Goal: Information Seeking & Learning: Learn about a topic

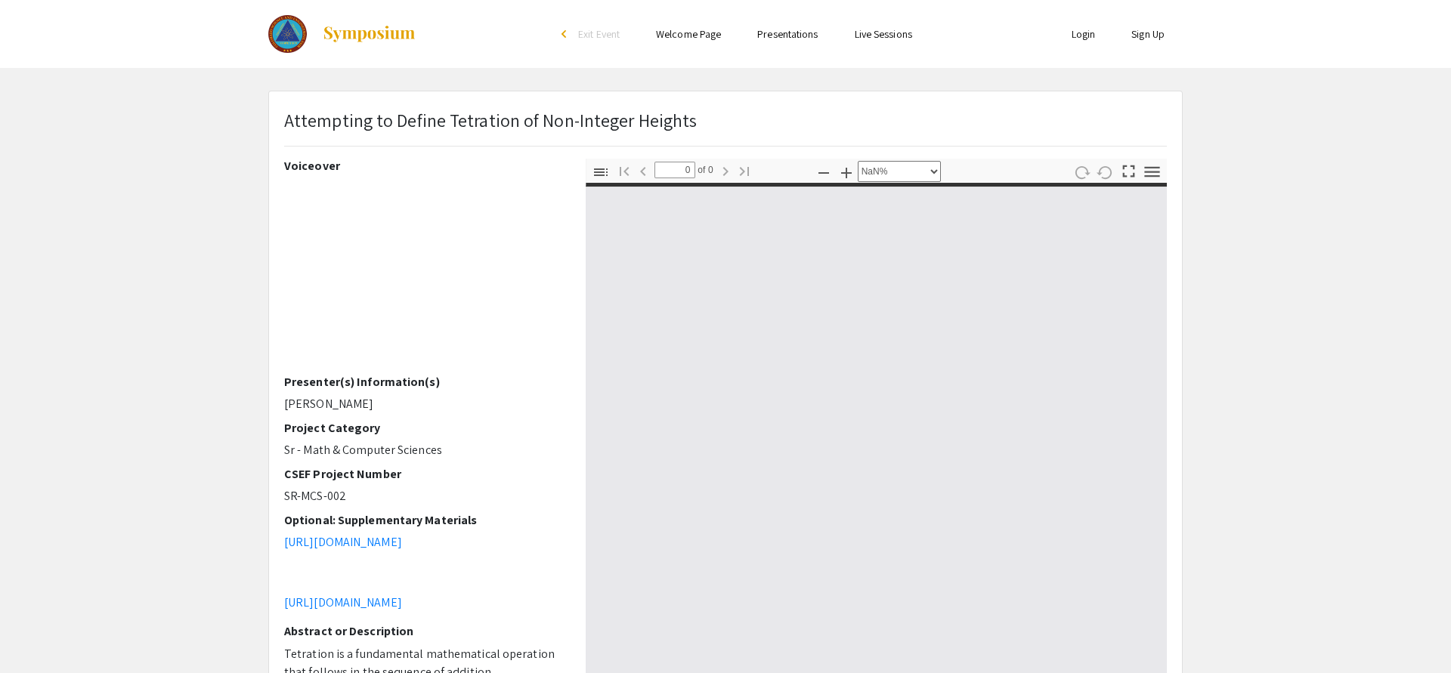
select select "custom"
type input "1"
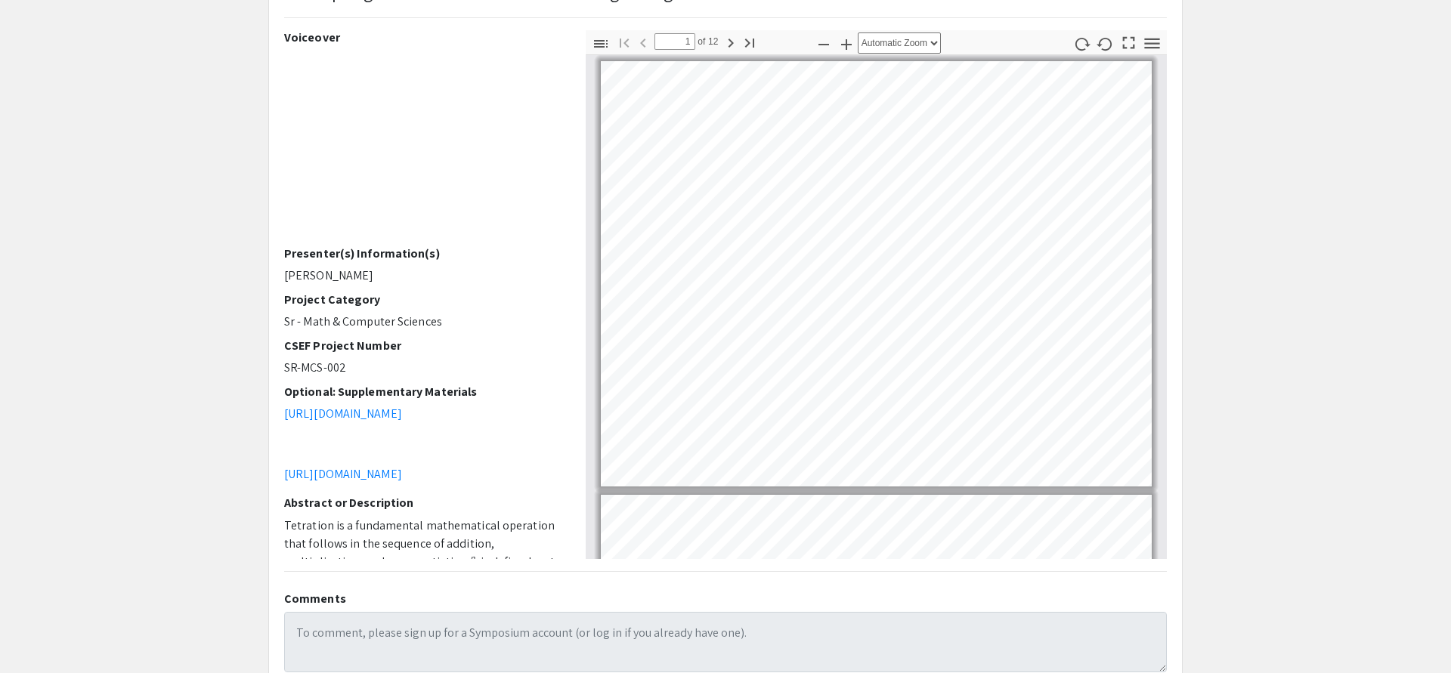
scroll to position [83, 0]
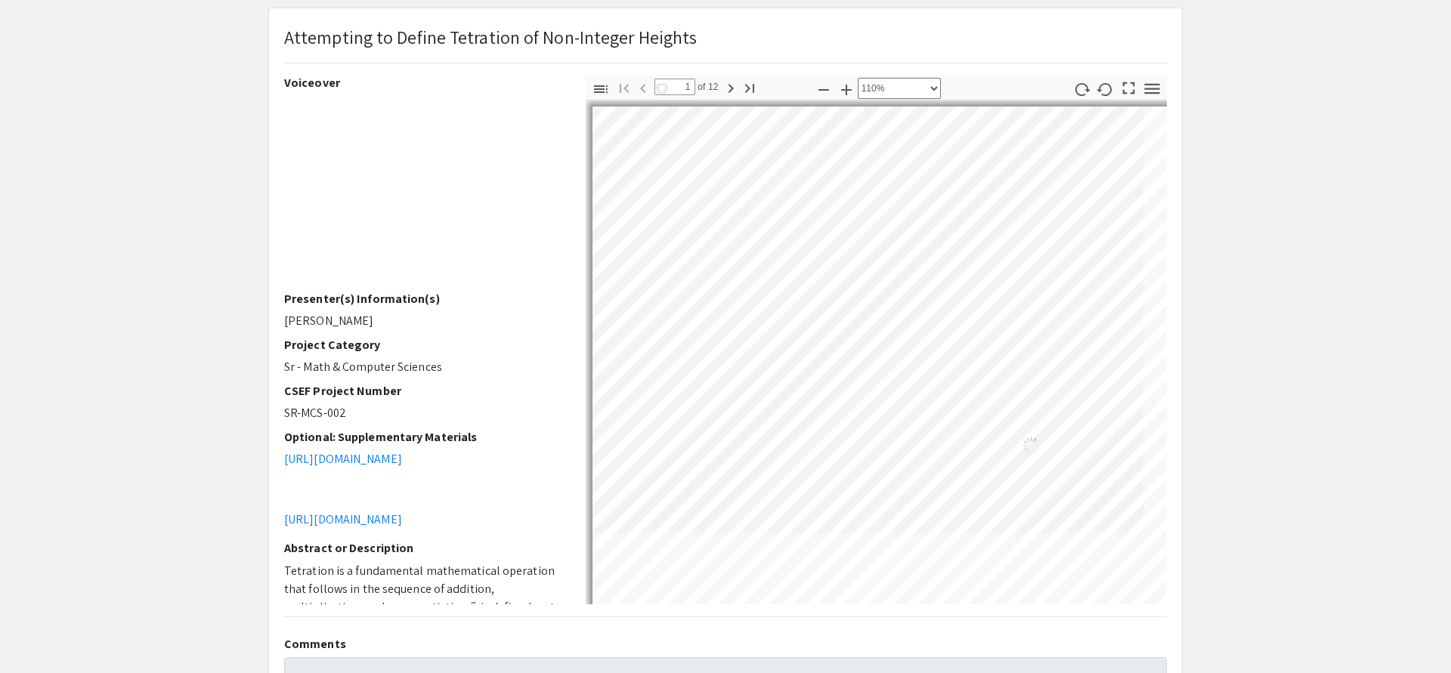
select select "custom"
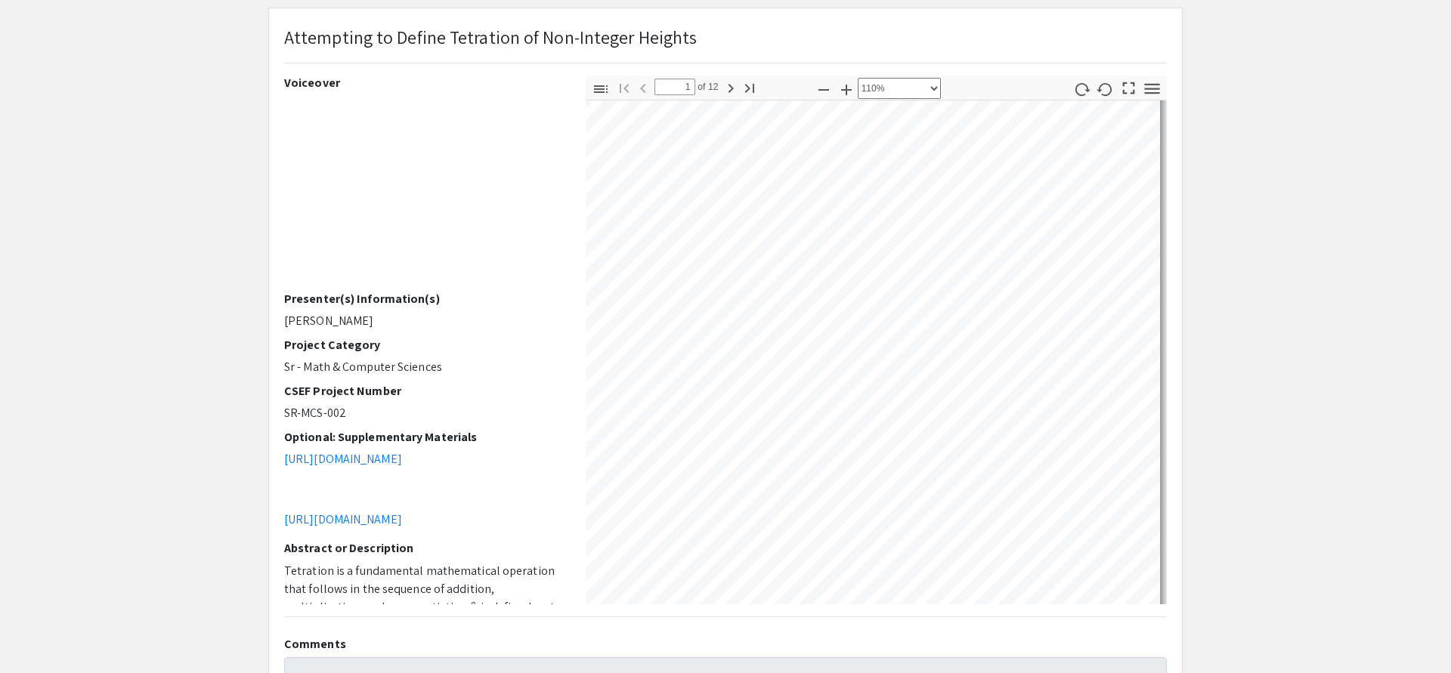
scroll to position [164, 310]
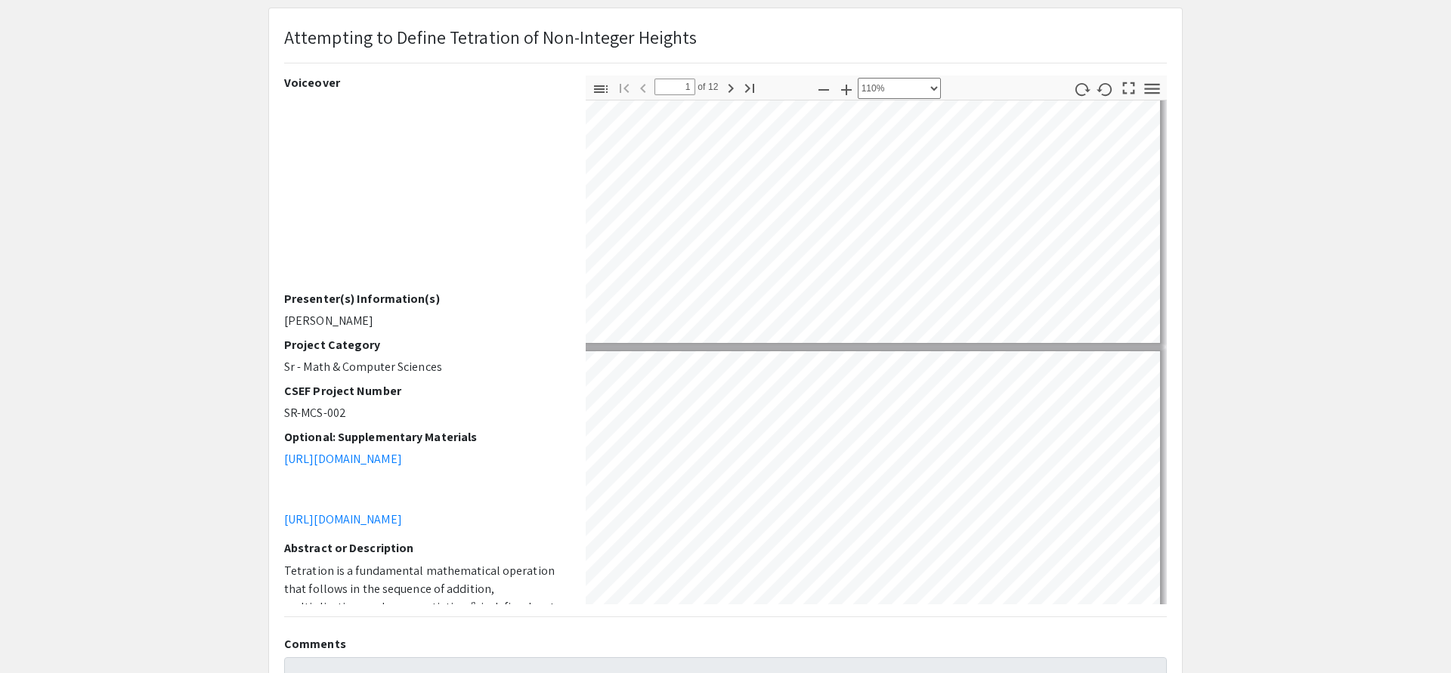
type input "2"
select select "custom"
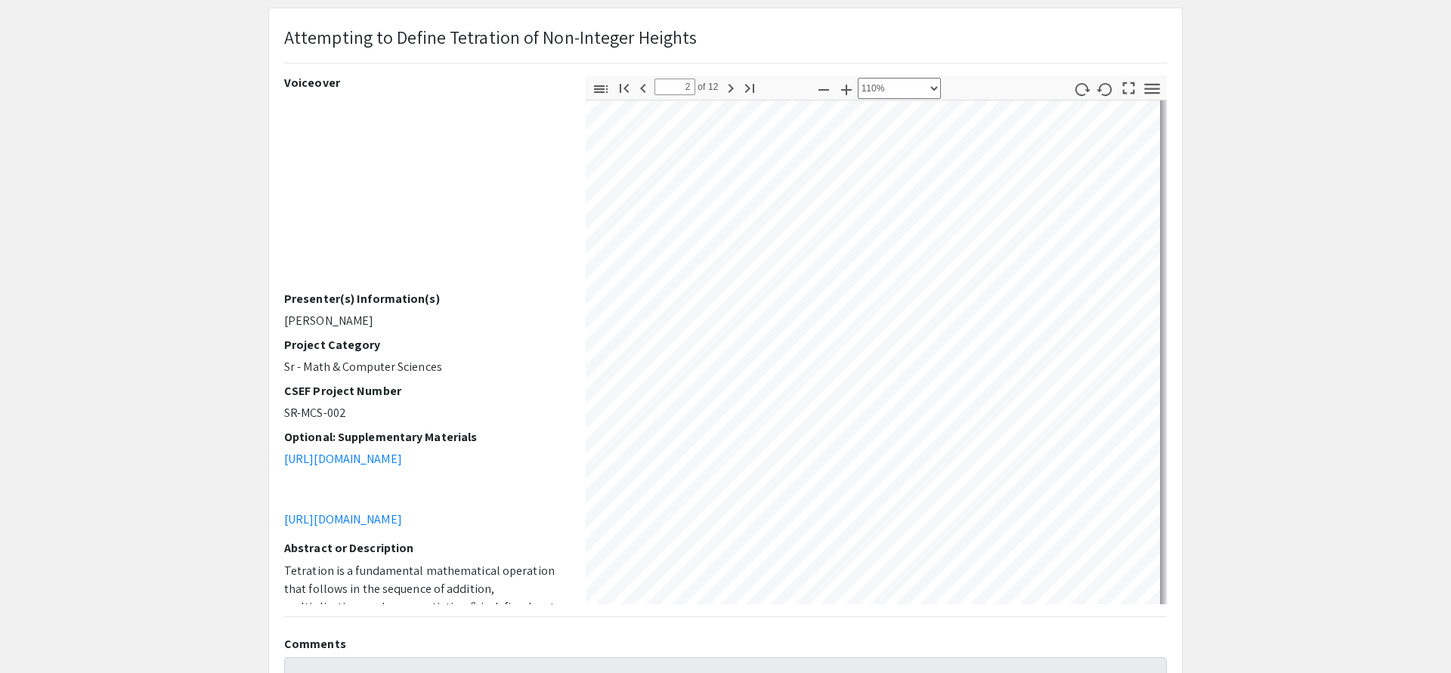
scroll to position [685, 310]
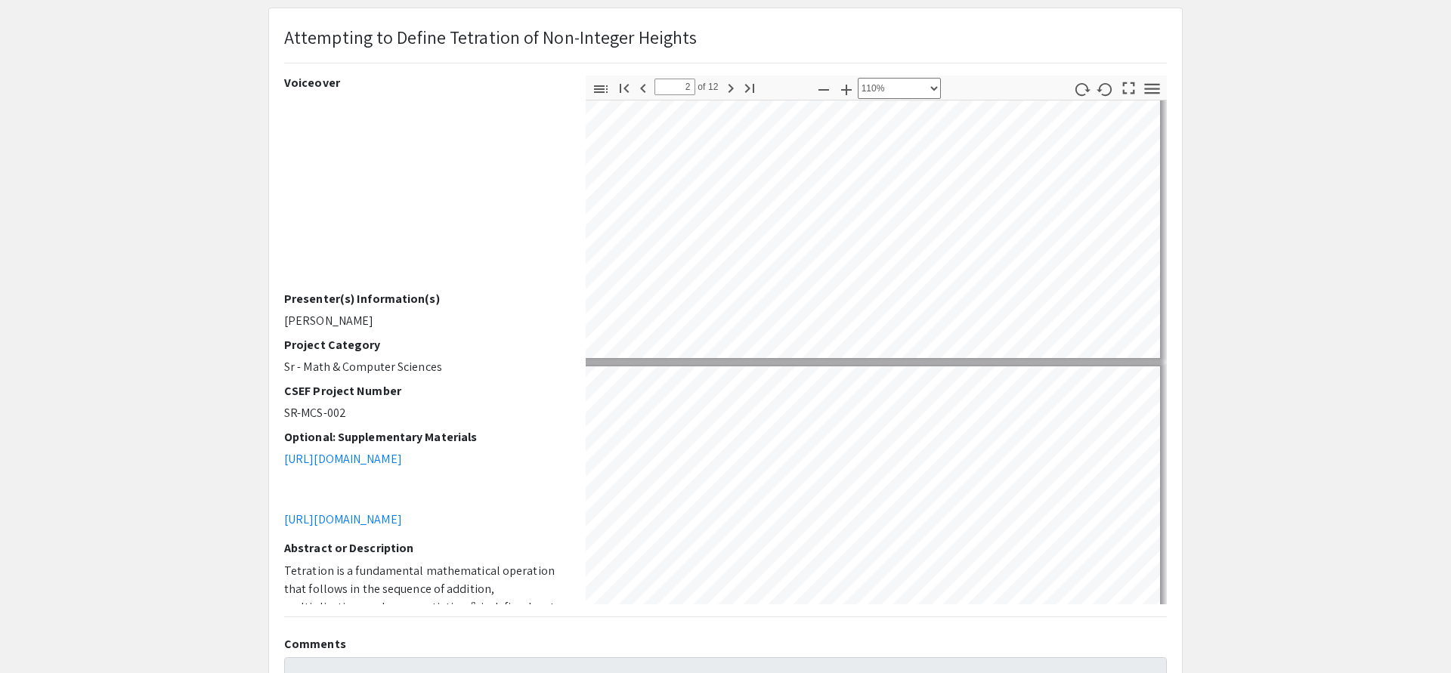
type input "3"
select select "custom"
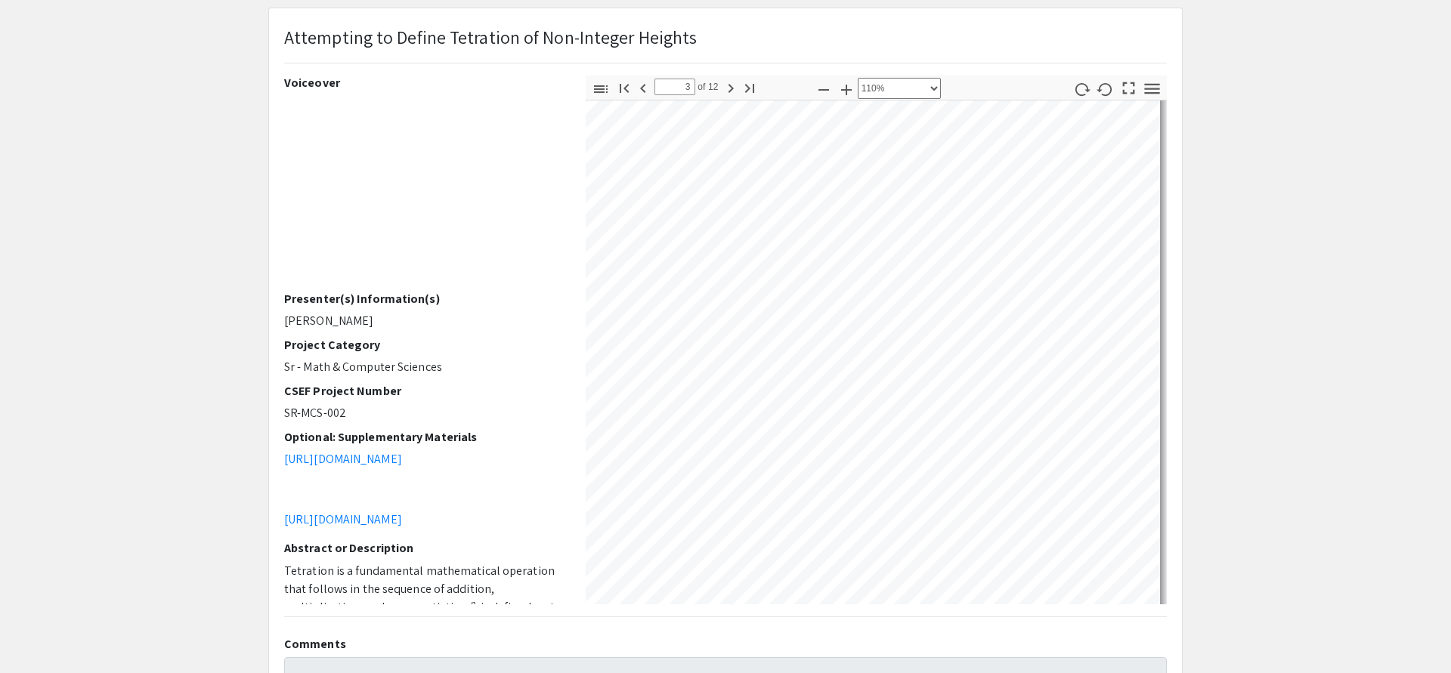
scroll to position [1388, 0]
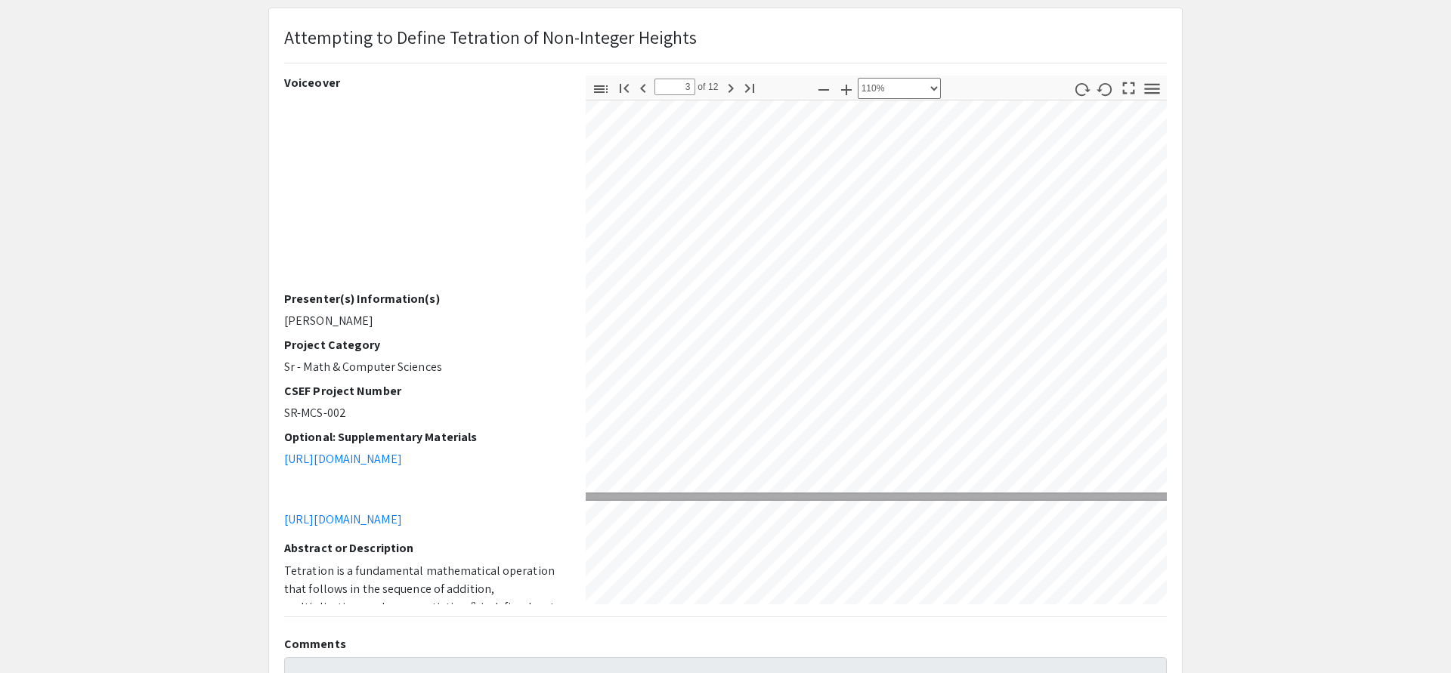
type input "4"
select select "custom"
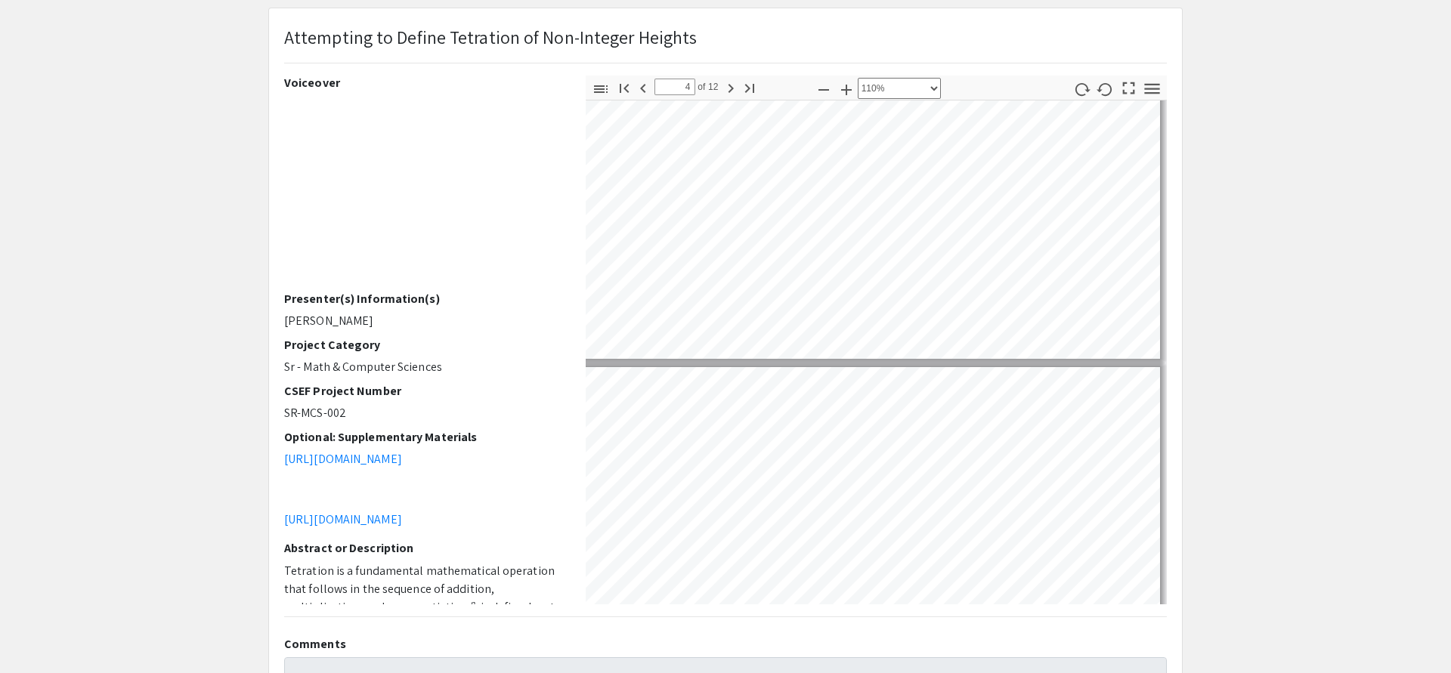
type input "5"
select select "custom"
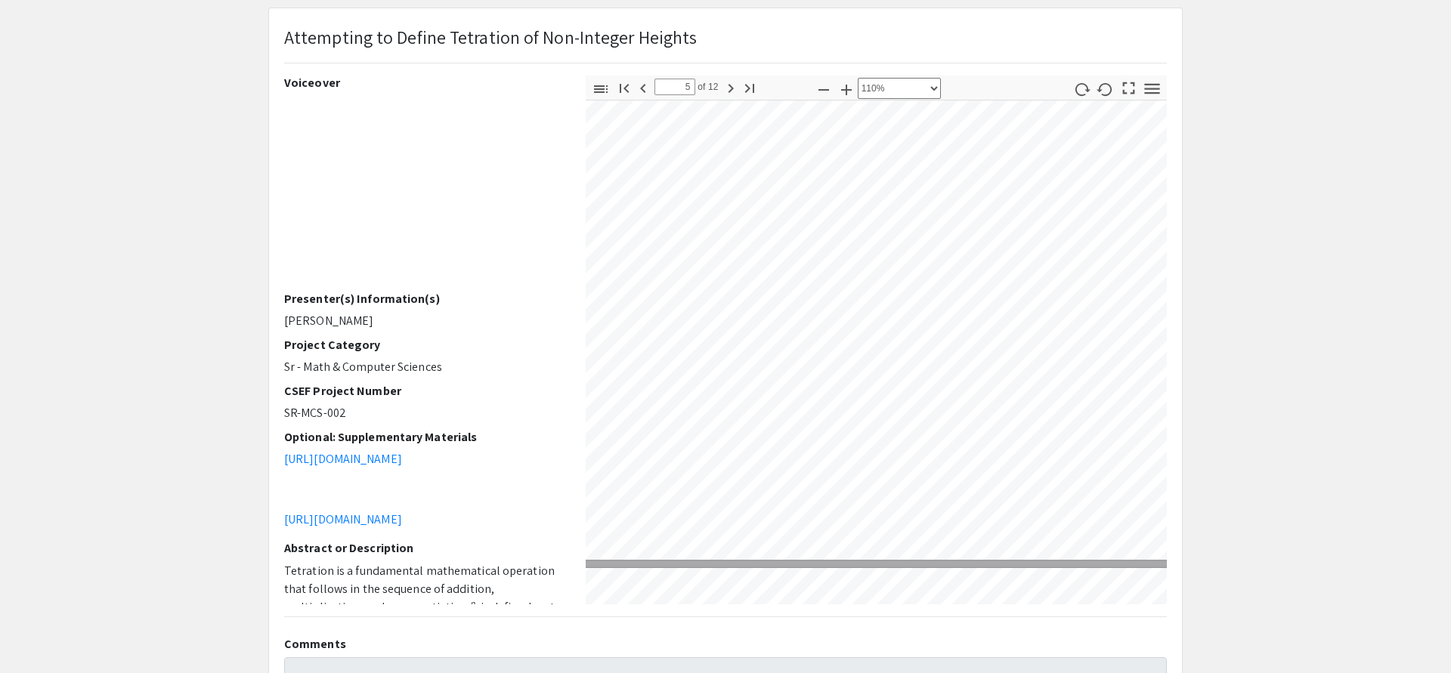
scroll to position [2971, 310]
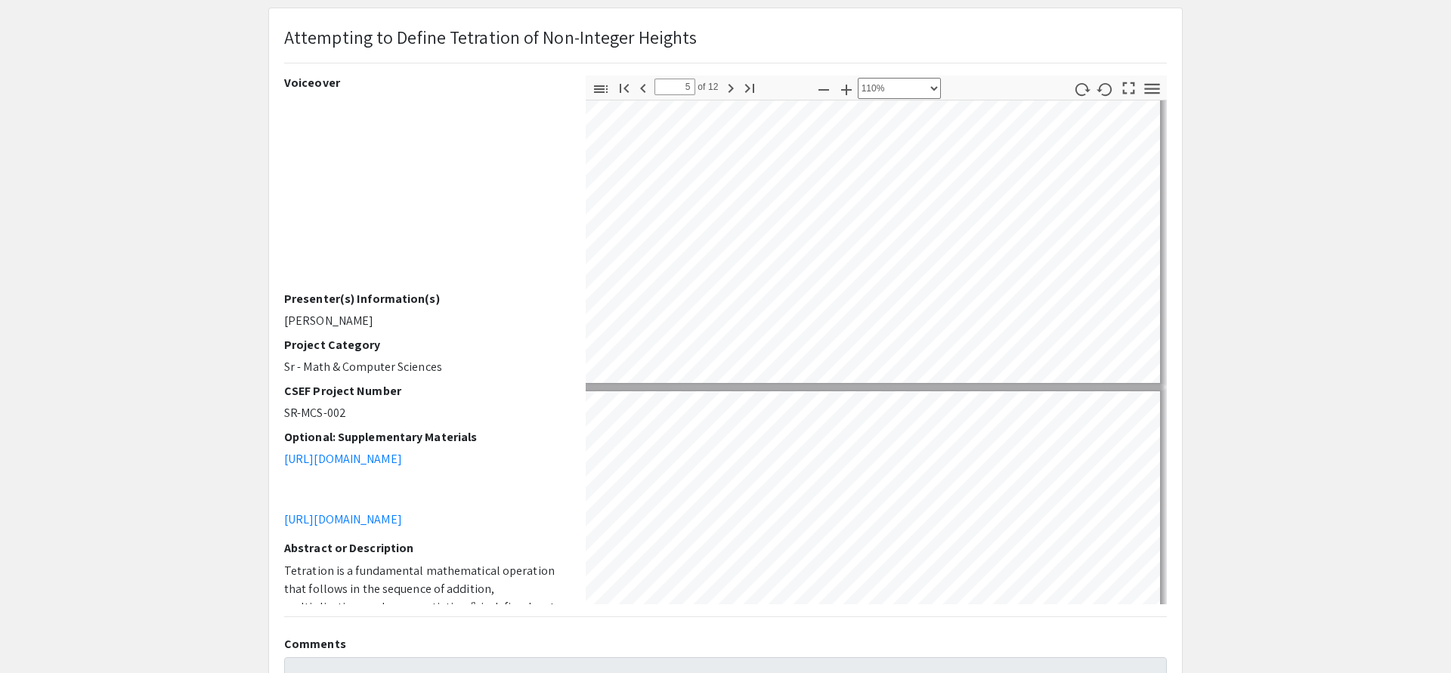
type input "6"
select select "custom"
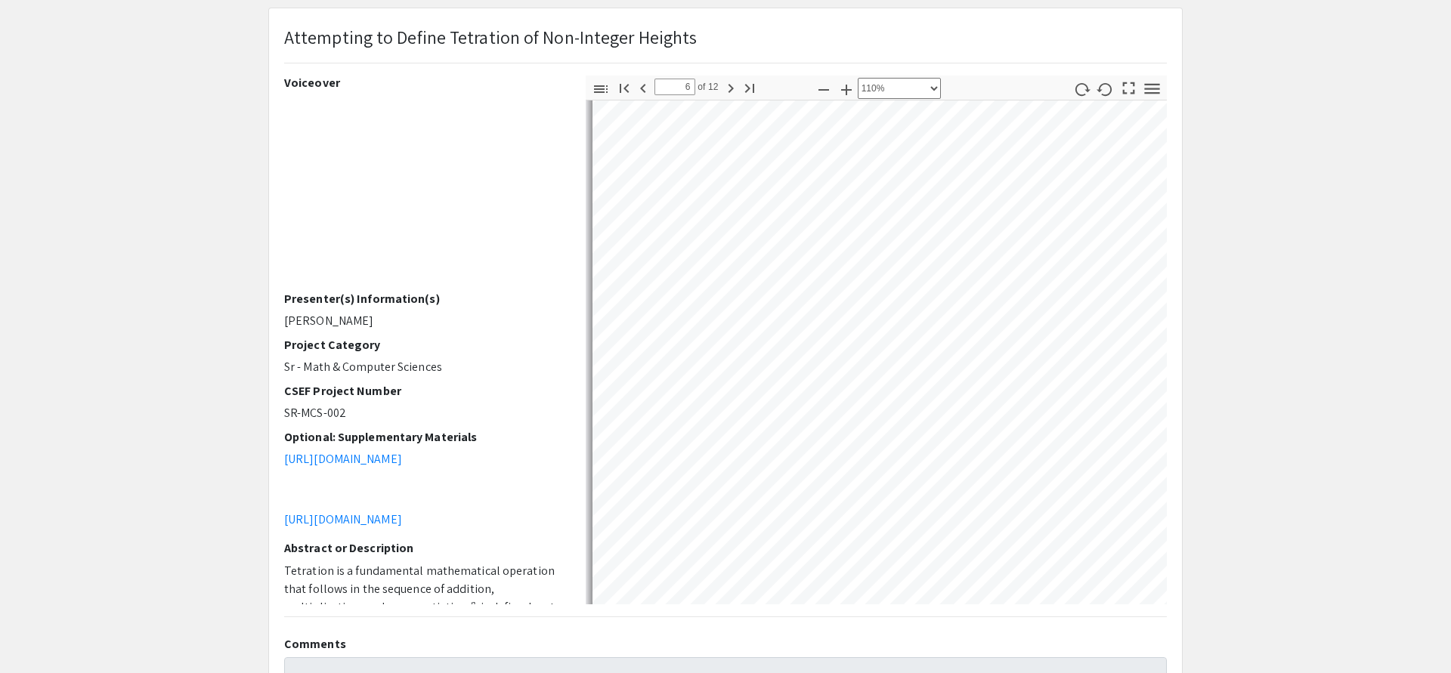
scroll to position [3461, 0]
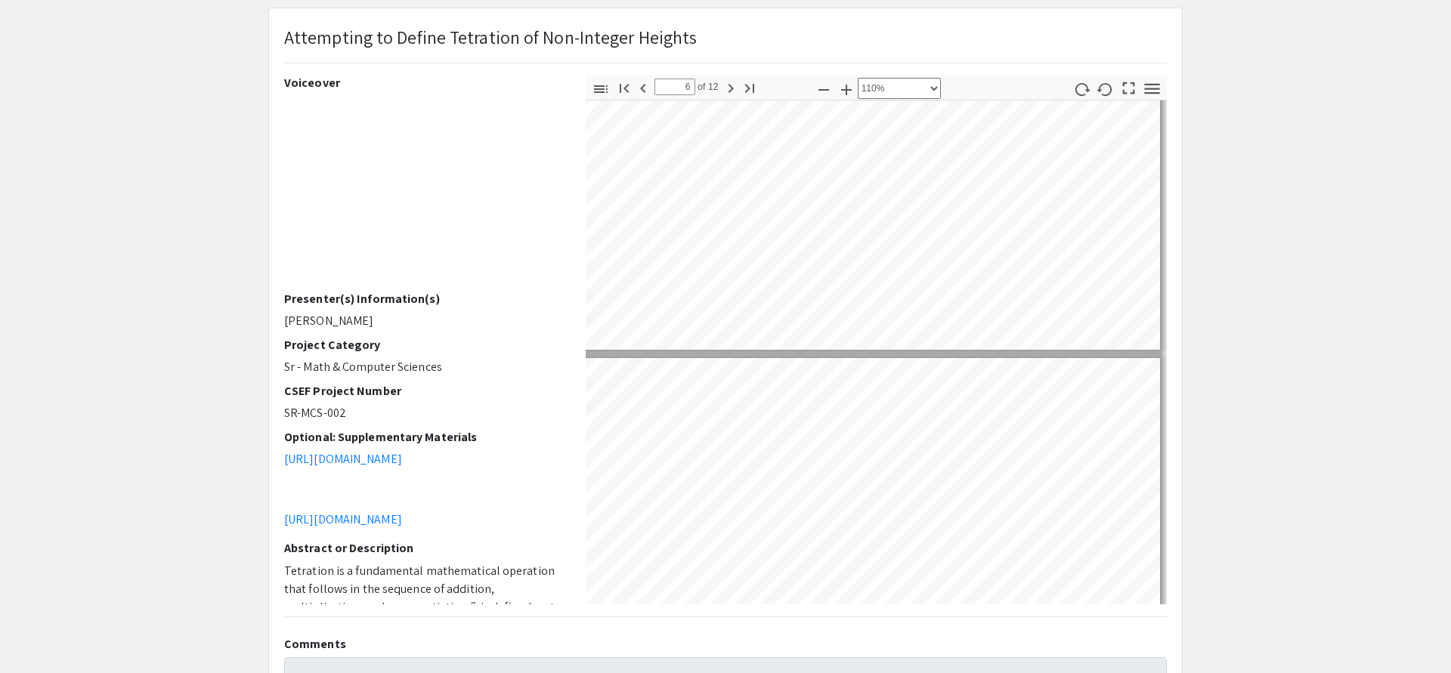
type input "5"
select select "custom"
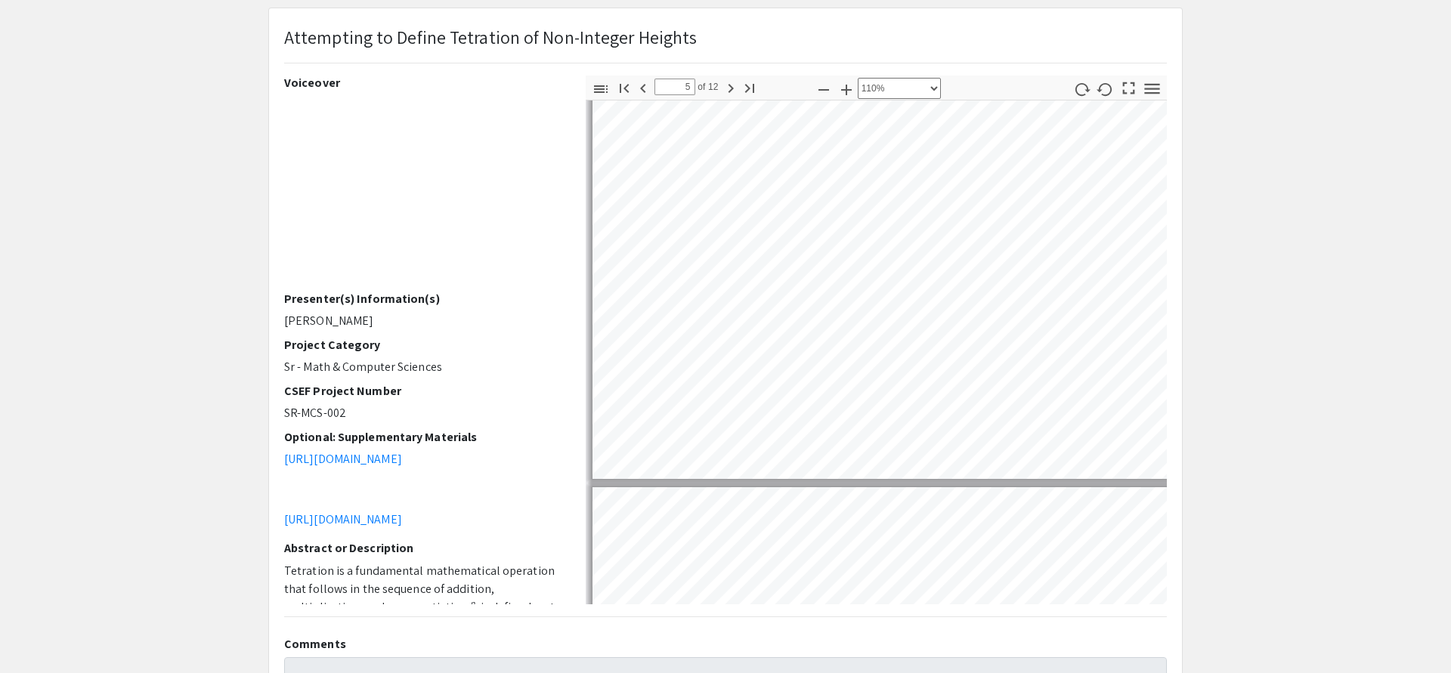
scroll to position [3052, 0]
type input "6"
select select "custom"
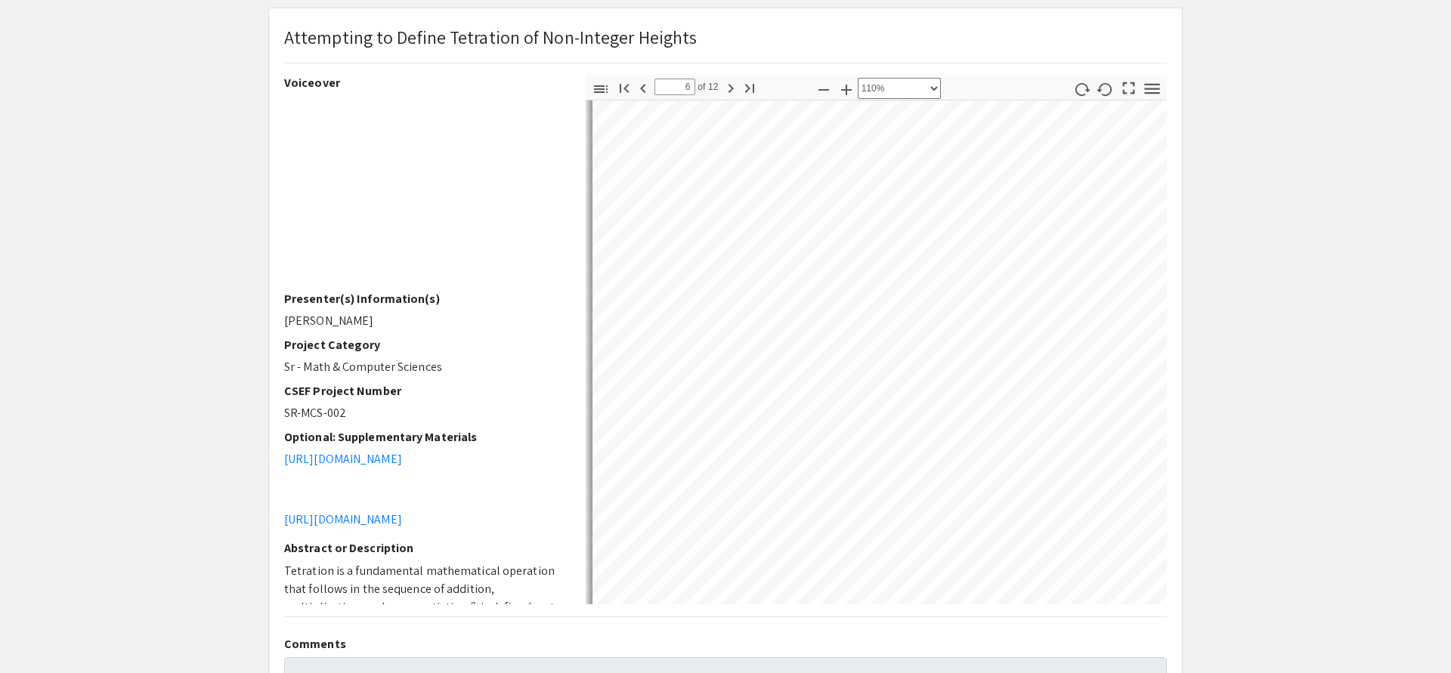
scroll to position [3605, 310]
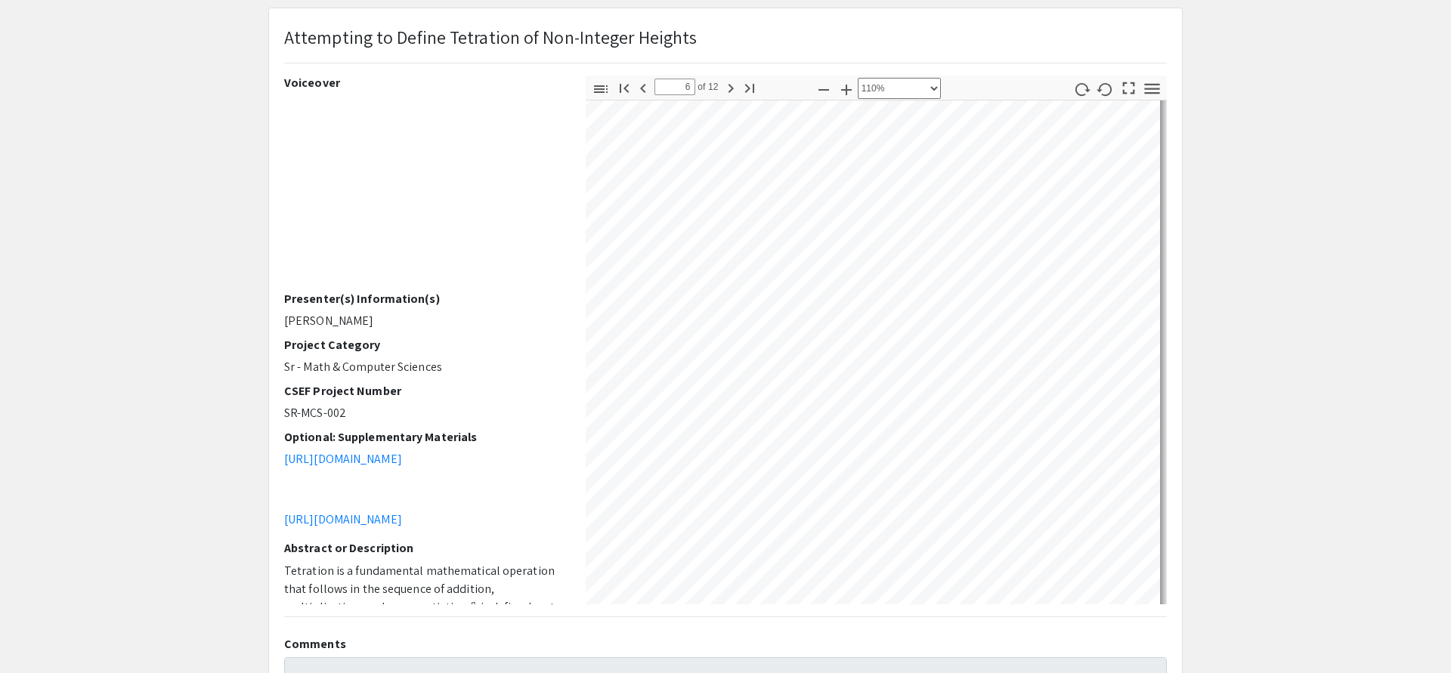
type input "7"
select select "custom"
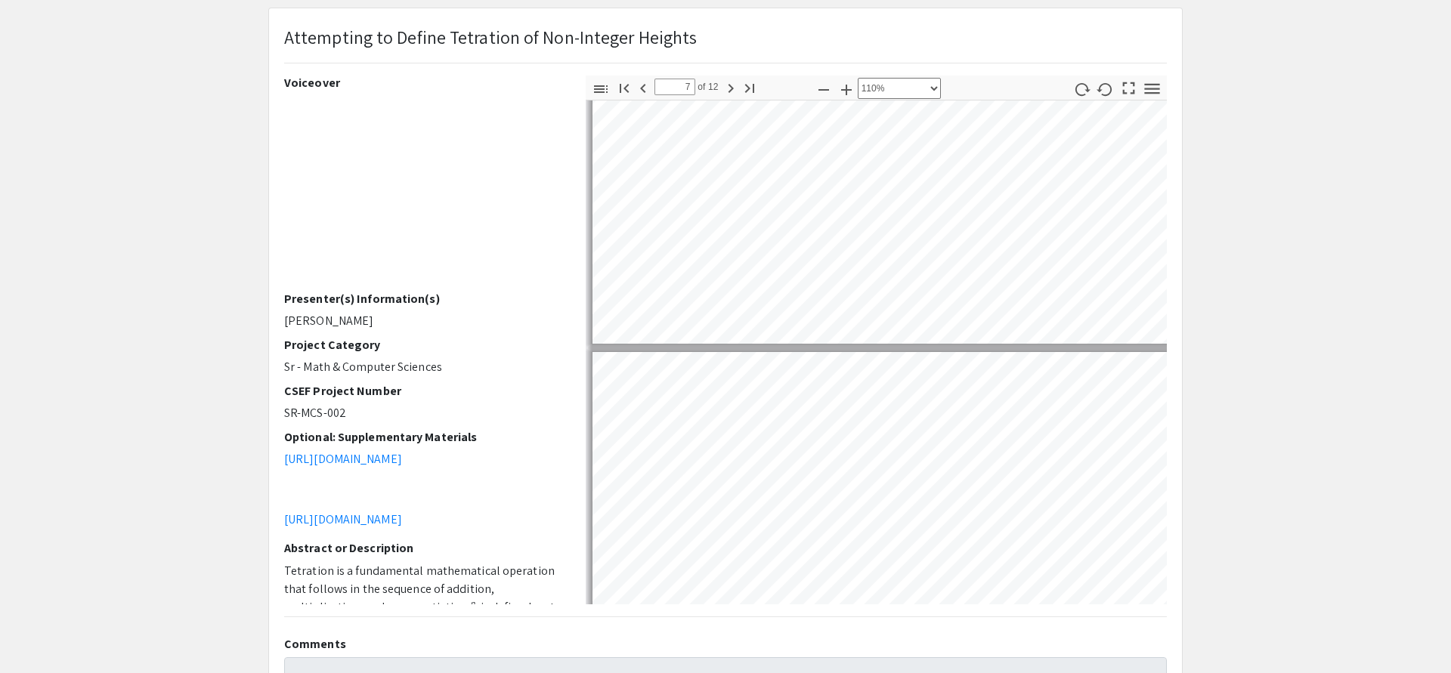
type input "8"
select select "custom"
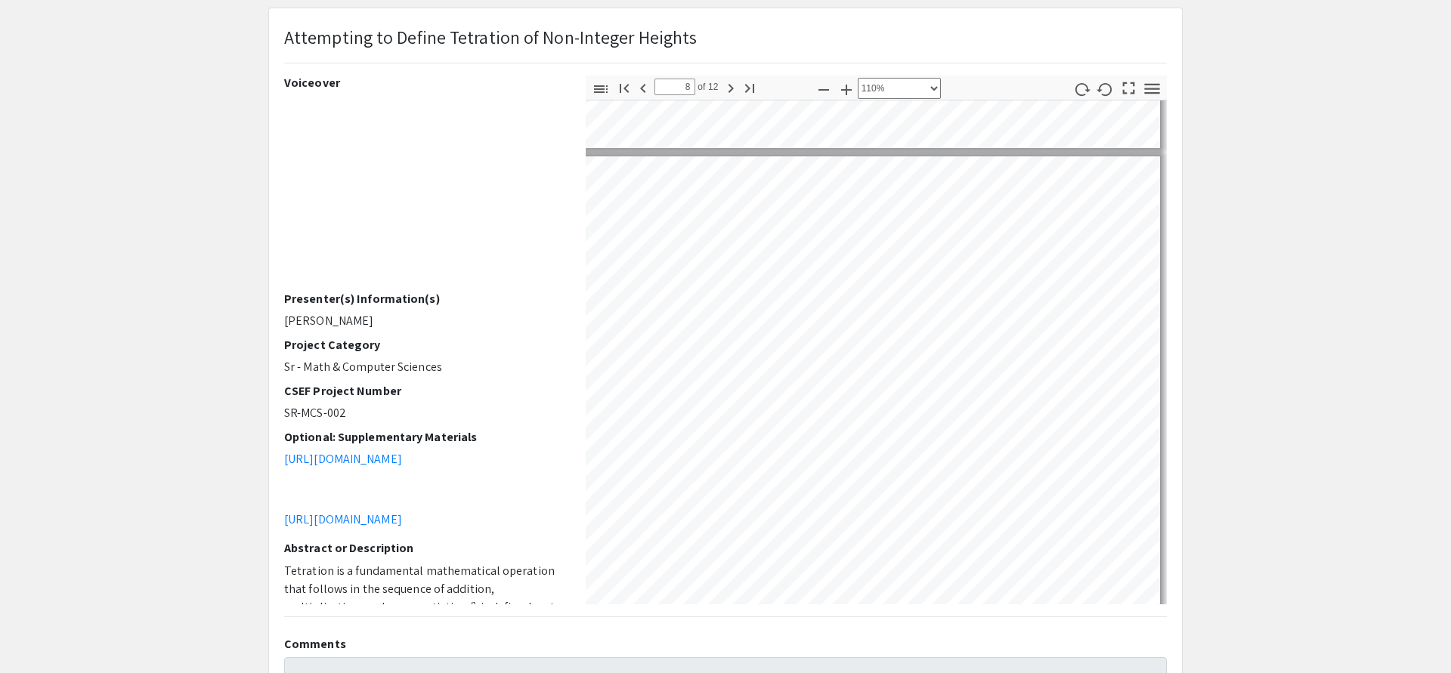
scroll to position [4754, 310]
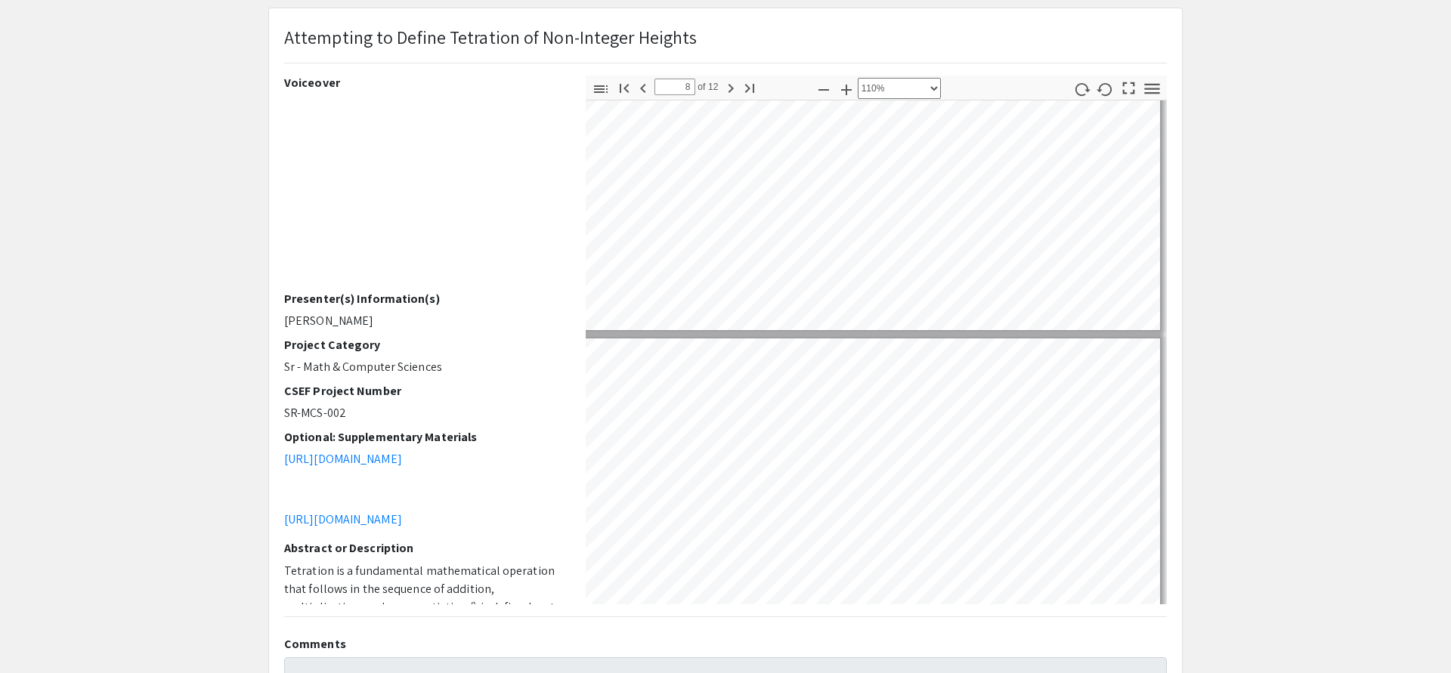
type input "9"
select select "custom"
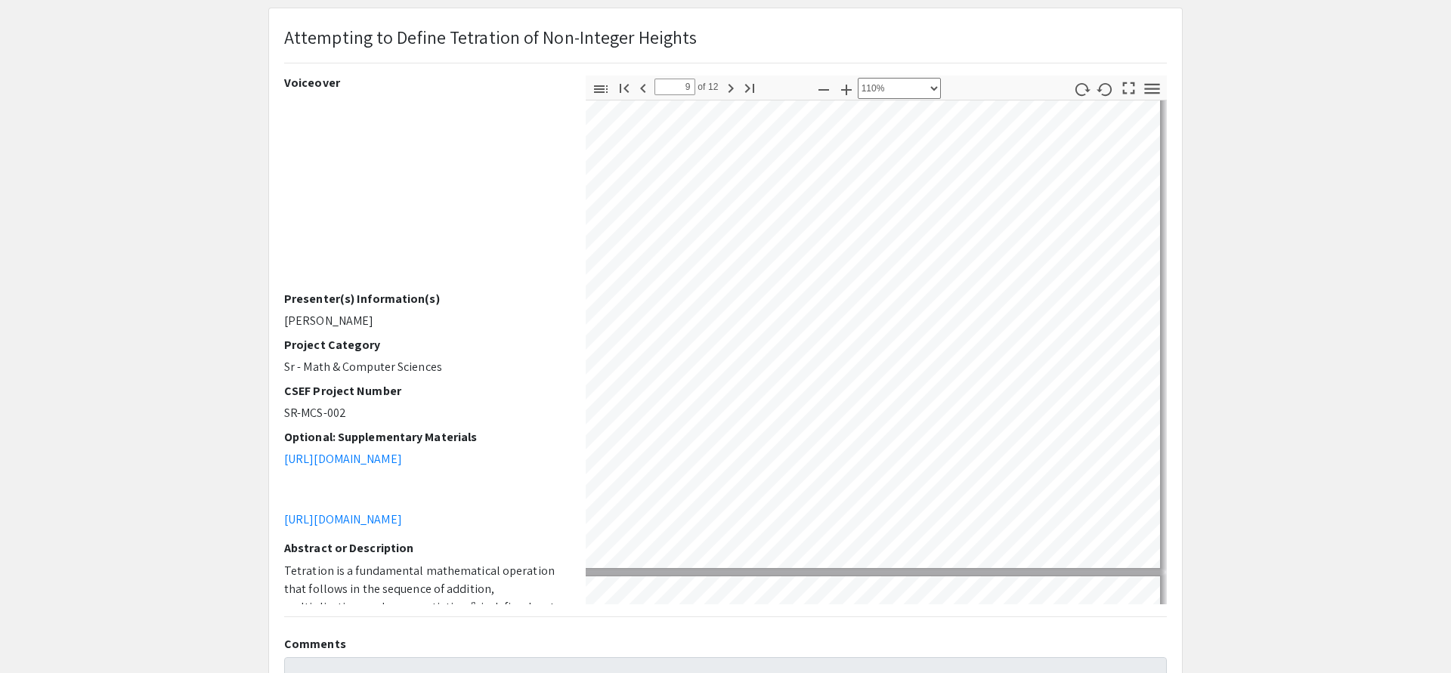
type input "10"
select select "custom"
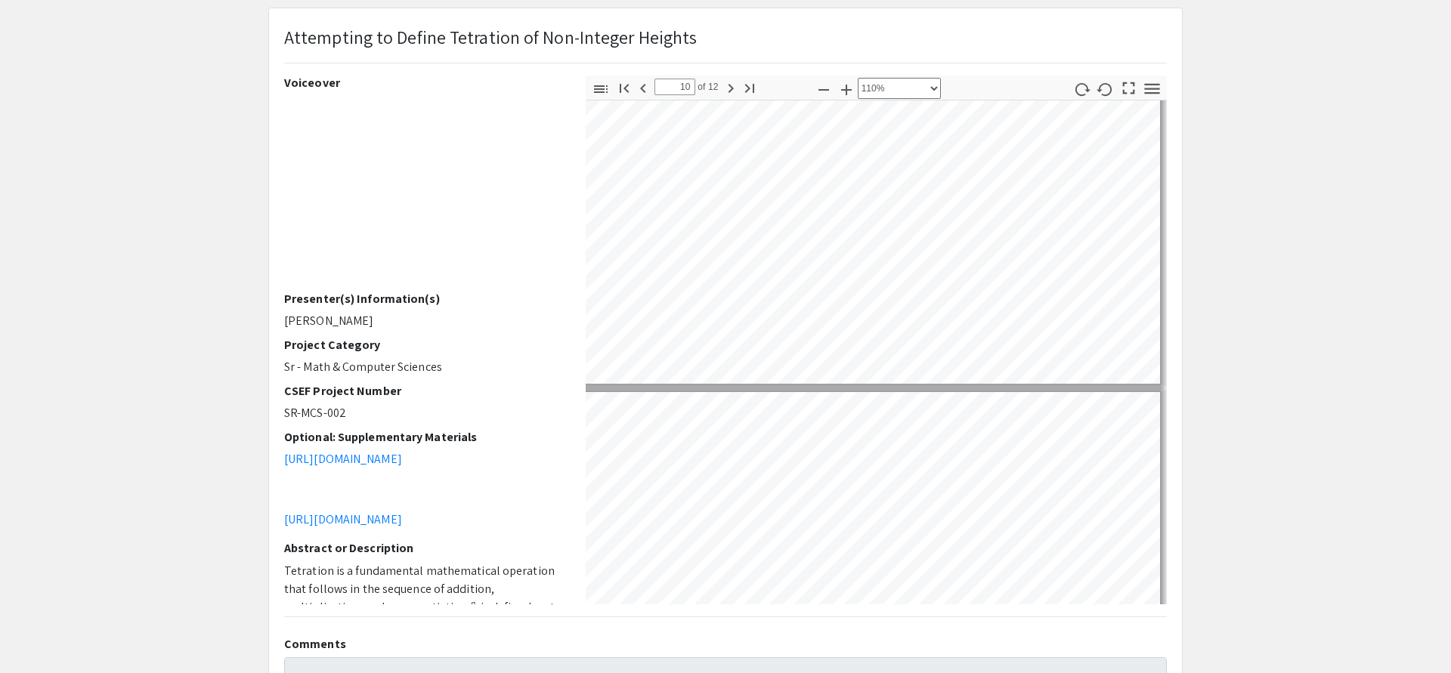
type input "11"
select select "custom"
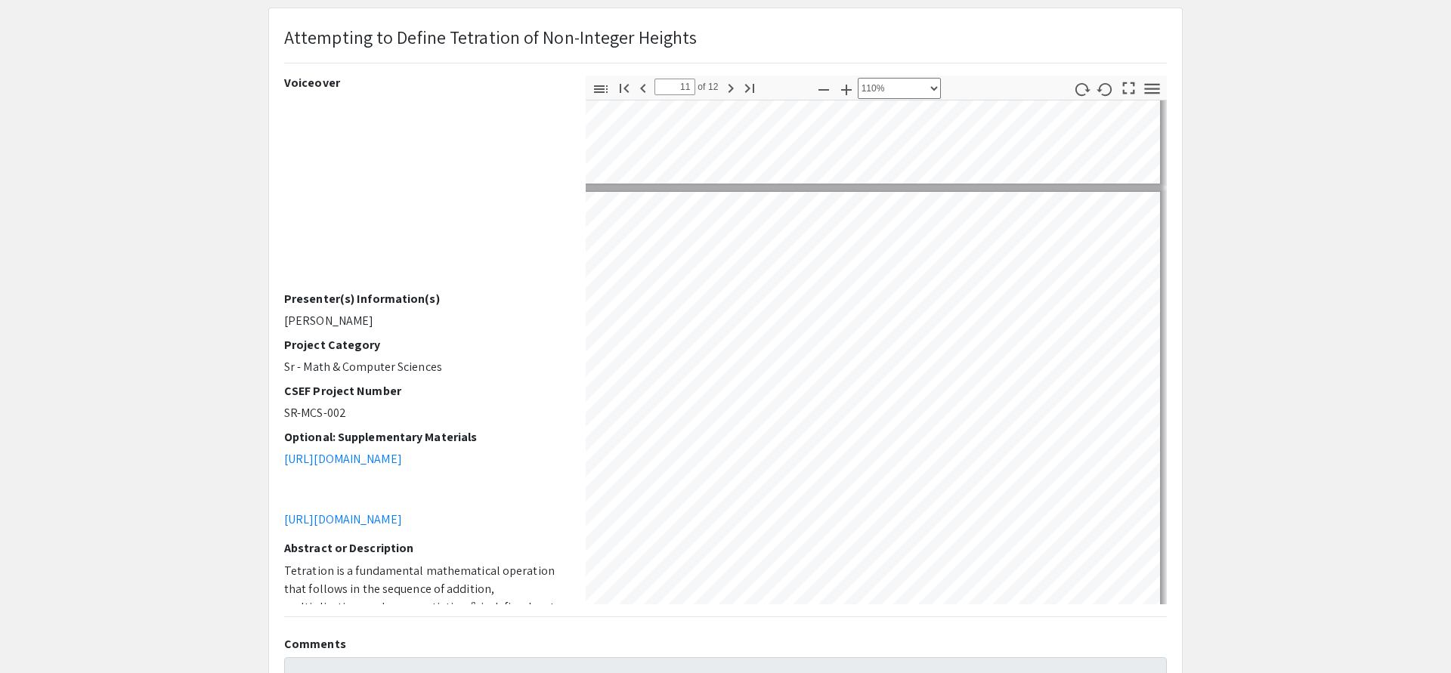
scroll to position [6824, 310]
